Goal: Task Accomplishment & Management: Use online tool/utility

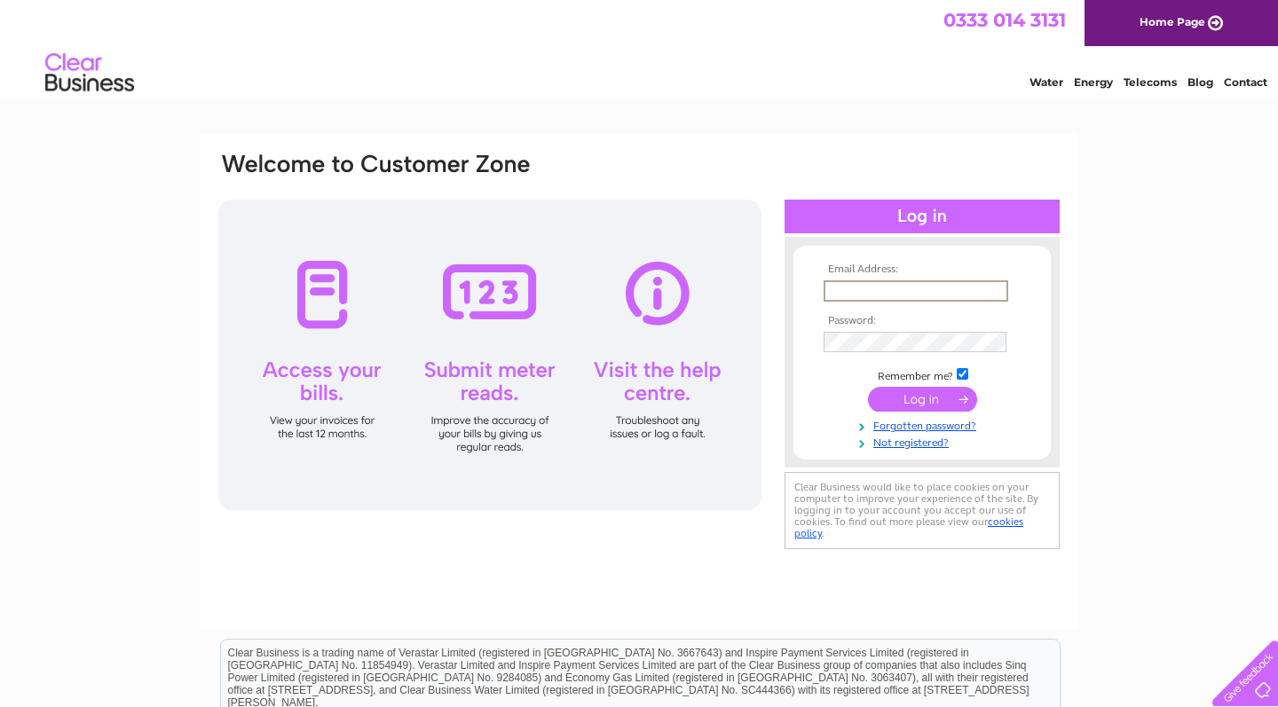
type input "[PERSON_NAME][EMAIL_ADDRESS][DOMAIN_NAME]"
click at [922, 398] on input "submit" at bounding box center [922, 399] width 109 height 25
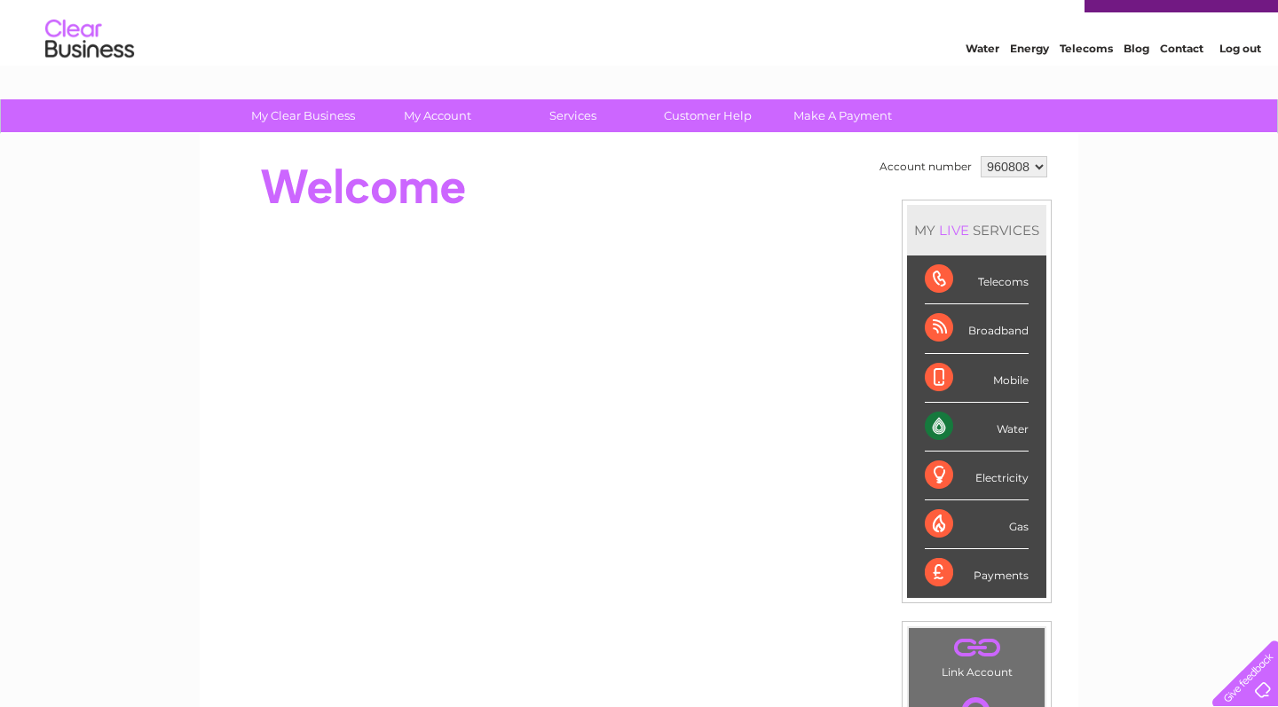
scroll to position [37, 0]
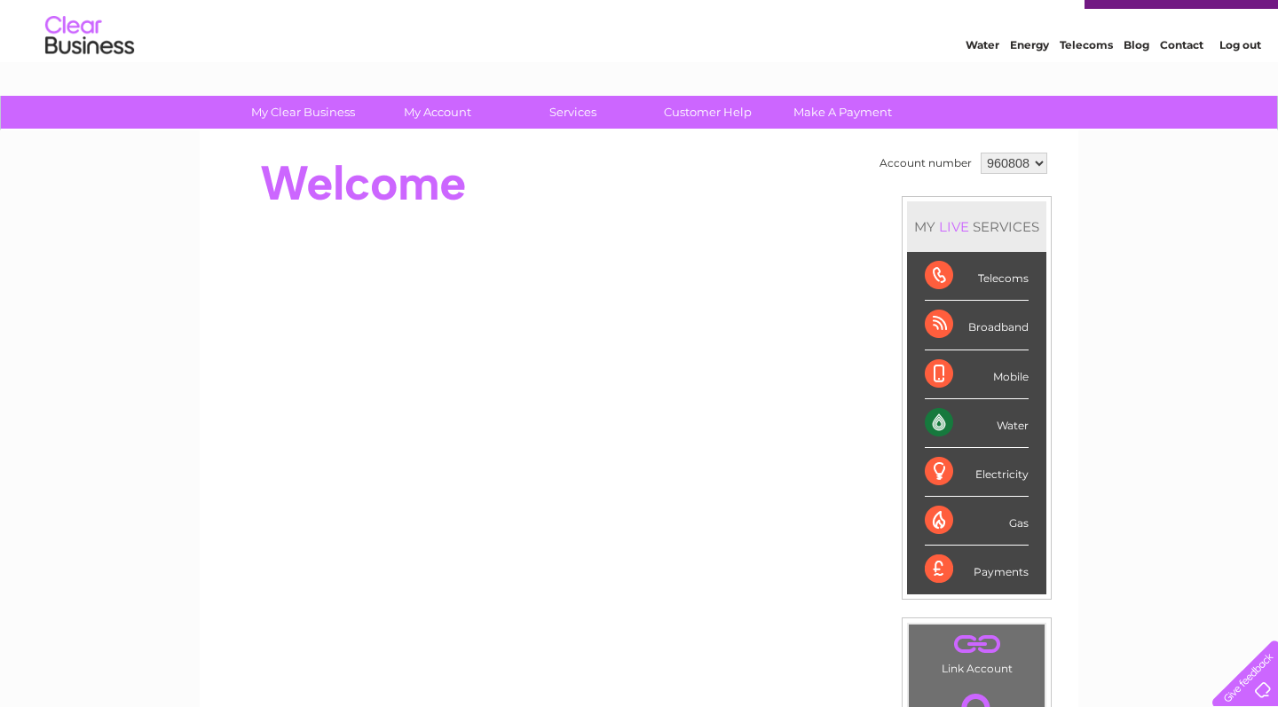
click at [967, 409] on div "Water" at bounding box center [977, 423] width 104 height 49
click at [952, 416] on div "Water" at bounding box center [977, 423] width 104 height 49
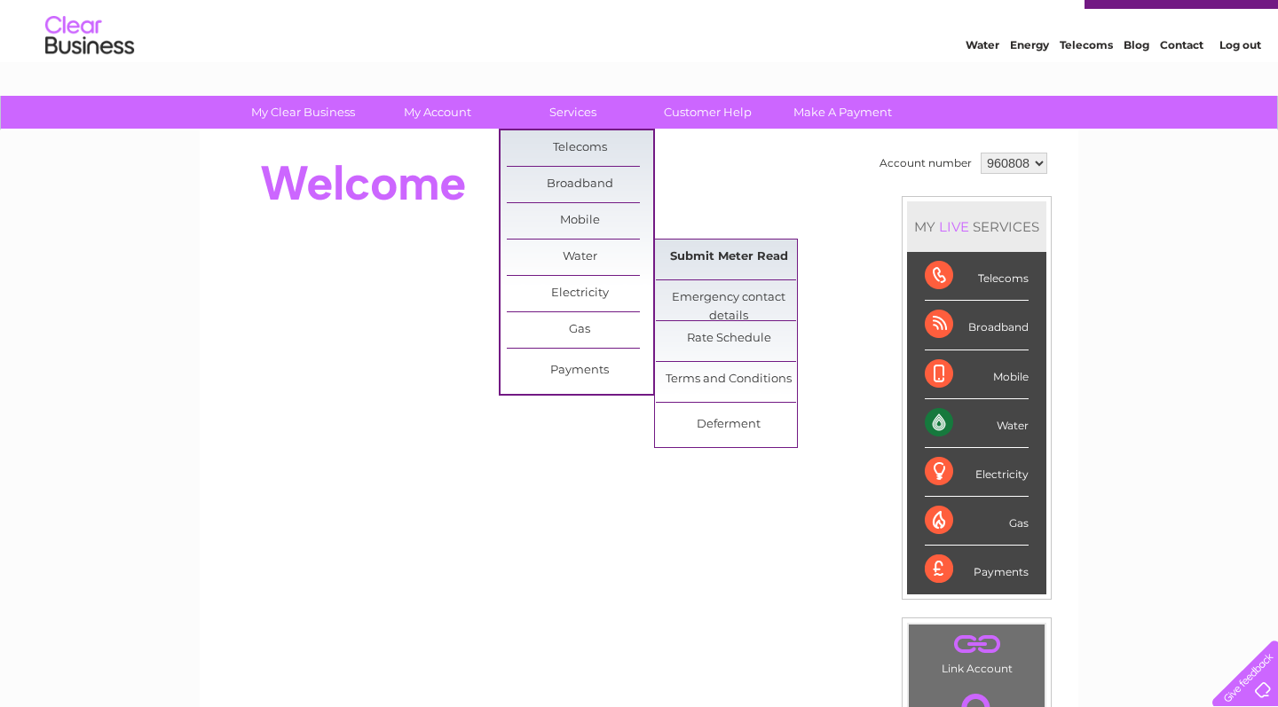
click at [748, 251] on link "Submit Meter Read" at bounding box center [729, 258] width 146 height 36
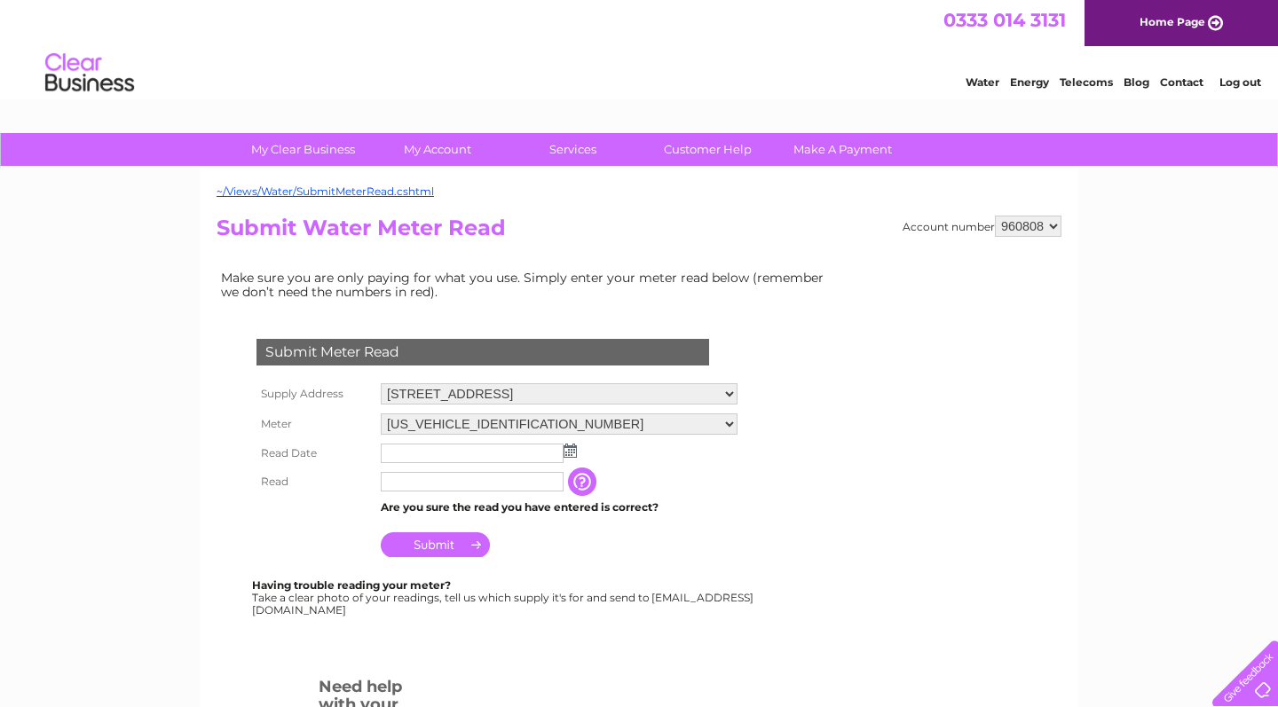
click at [418, 480] on input "text" at bounding box center [472, 482] width 183 height 20
type input "899"
click at [566, 445] on img at bounding box center [570, 451] width 13 height 14
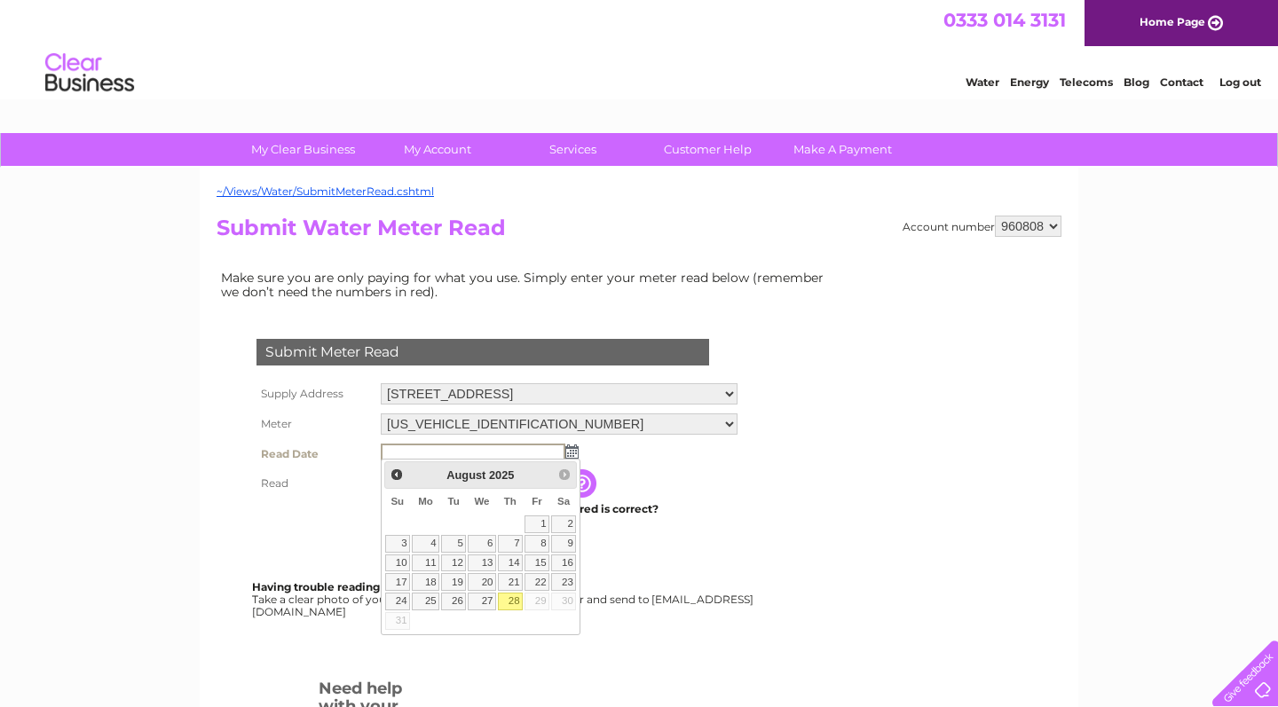
click at [514, 601] on link "28" at bounding box center [510, 602] width 25 height 18
type input "2025/08/28"
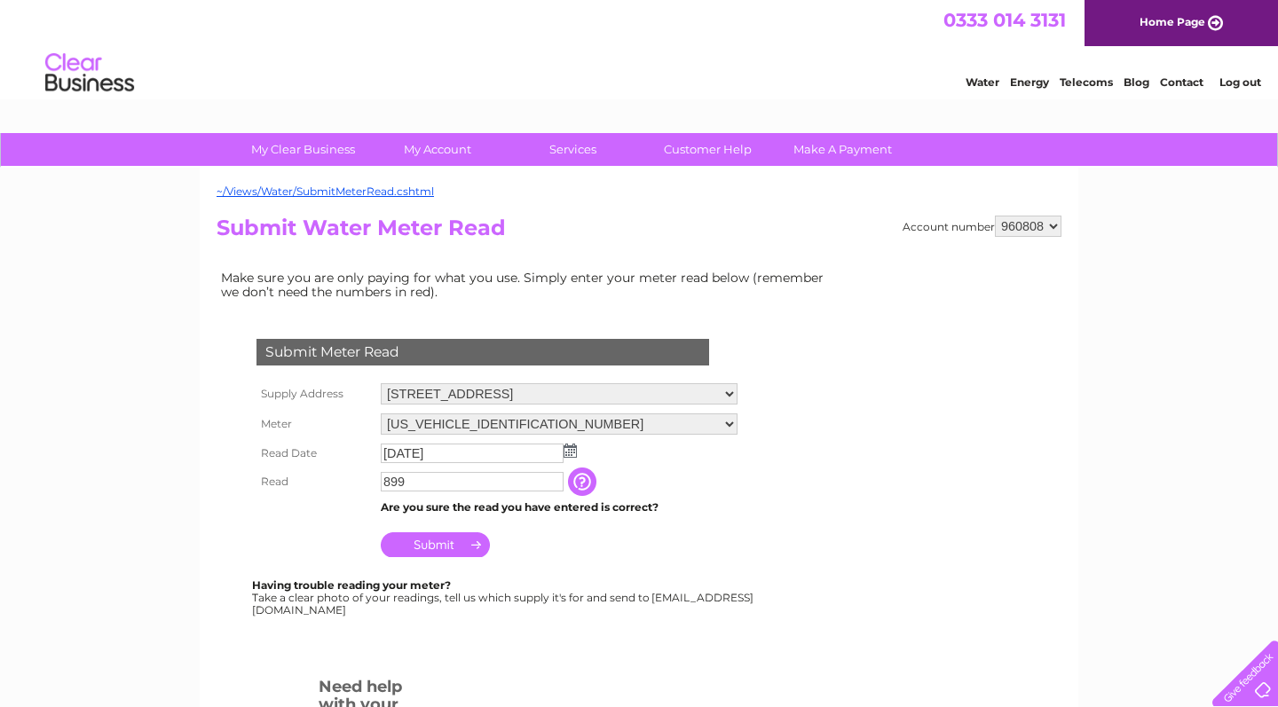
click at [446, 540] on input "Submit" at bounding box center [435, 545] width 109 height 25
